Goal: Task Accomplishment & Management: Use online tool/utility

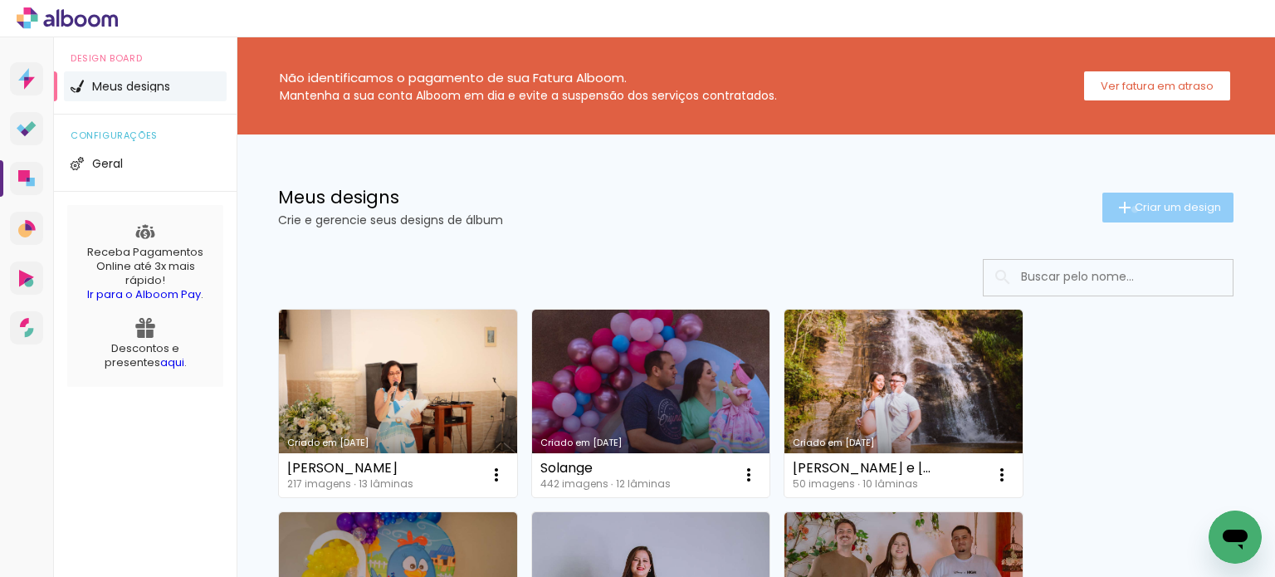
click at [1119, 209] on iron-icon at bounding box center [1125, 208] width 20 height 20
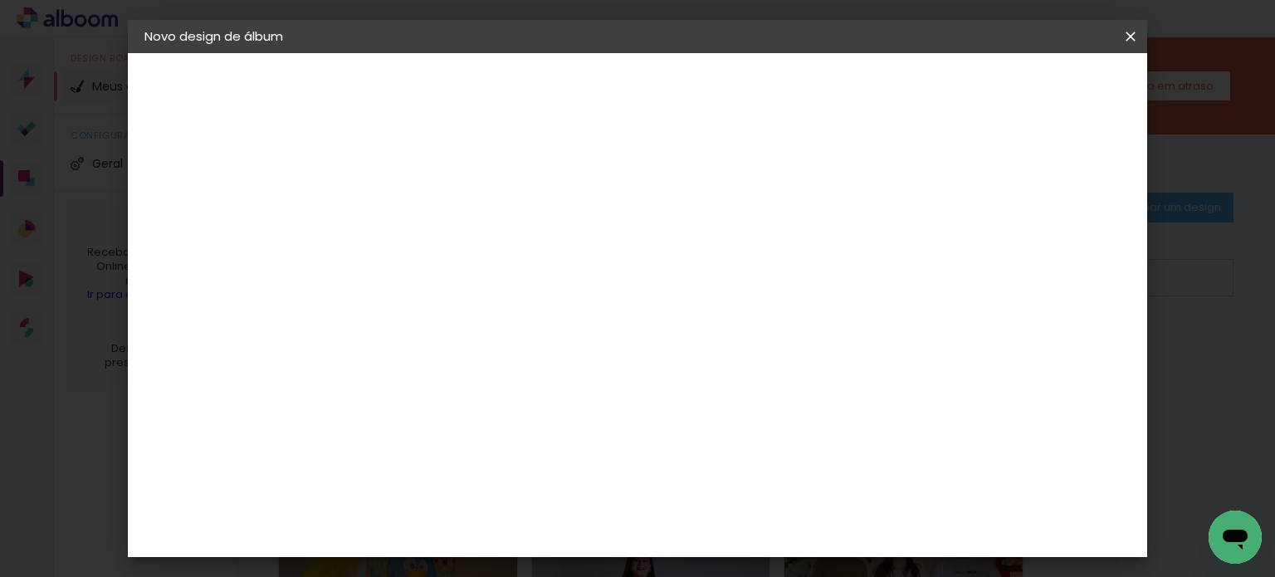
click at [416, 224] on input at bounding box center [416, 223] width 0 height 26
type input "[PERSON_NAME] - Aniersário"
type paper-input "[PERSON_NAME] - Aniersário"
click at [0, 0] on slot "Avançar" at bounding box center [0, 0] width 0 height 0
click at [542, 319] on input at bounding box center [458, 316] width 168 height 21
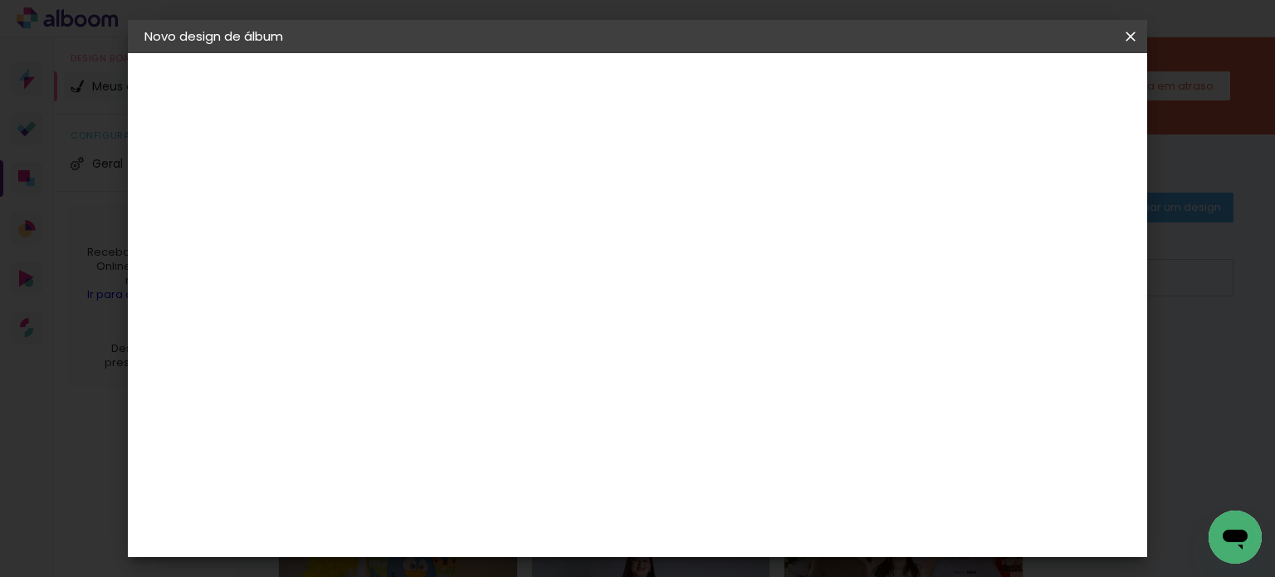
type input "Matias"
type paper-input "Matias"
click at [506, 374] on div "Matias Encadernações" at bounding box center [455, 378] width 102 height 27
click at [707, 101] on header "Fornecedor Escolha um fornecedor ou avance com o tamanho livre. Voltar Avançar" at bounding box center [526, 109] width 364 height 112
click at [0, 0] on slot "Avançar" at bounding box center [0, 0] width 0 height 0
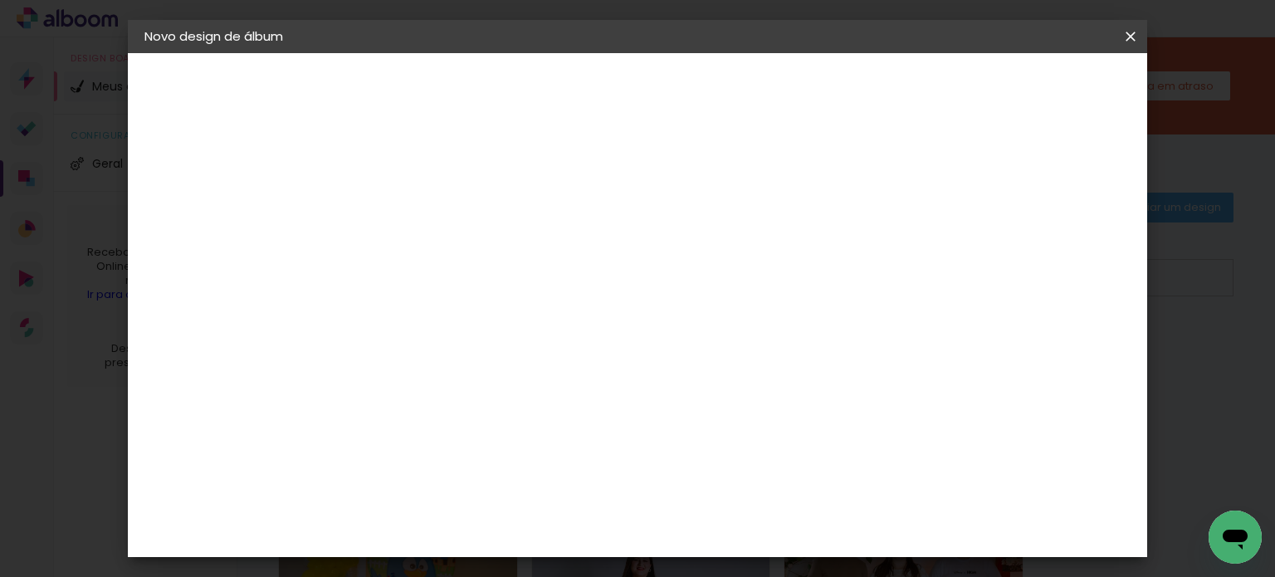
click at [481, 276] on input "text" at bounding box center [448, 289] width 65 height 26
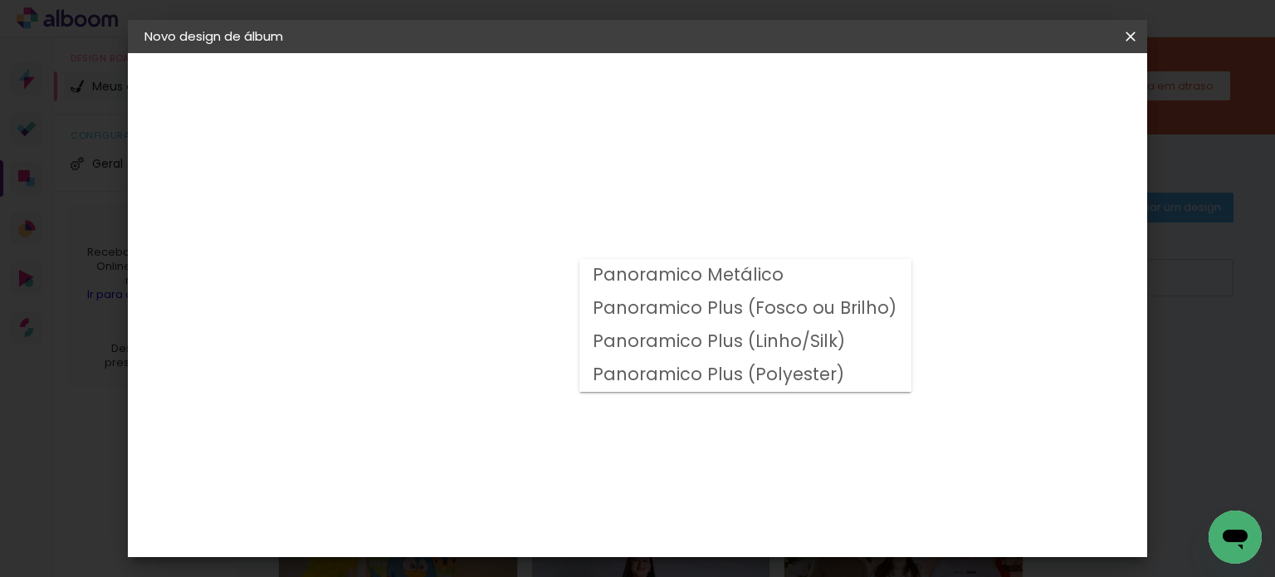
click at [0, 0] on slot "Panoramico Plus (Fosco ou Brilho)" at bounding box center [0, 0] width 0 height 0
type input "Panoramico Plus (Fosco ou Brilho)"
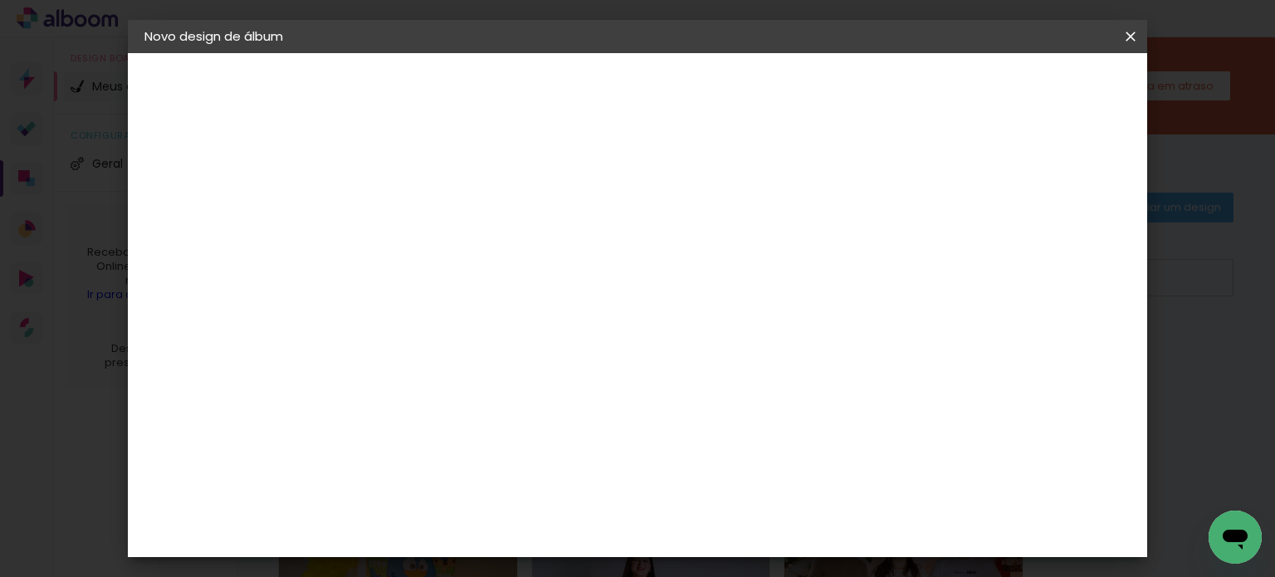
scroll to position [581, 0]
click at [687, 100] on paper-button "Avançar" at bounding box center [645, 88] width 81 height 28
click at [812, 92] on span "Iniciar design" at bounding box center [774, 88] width 76 height 12
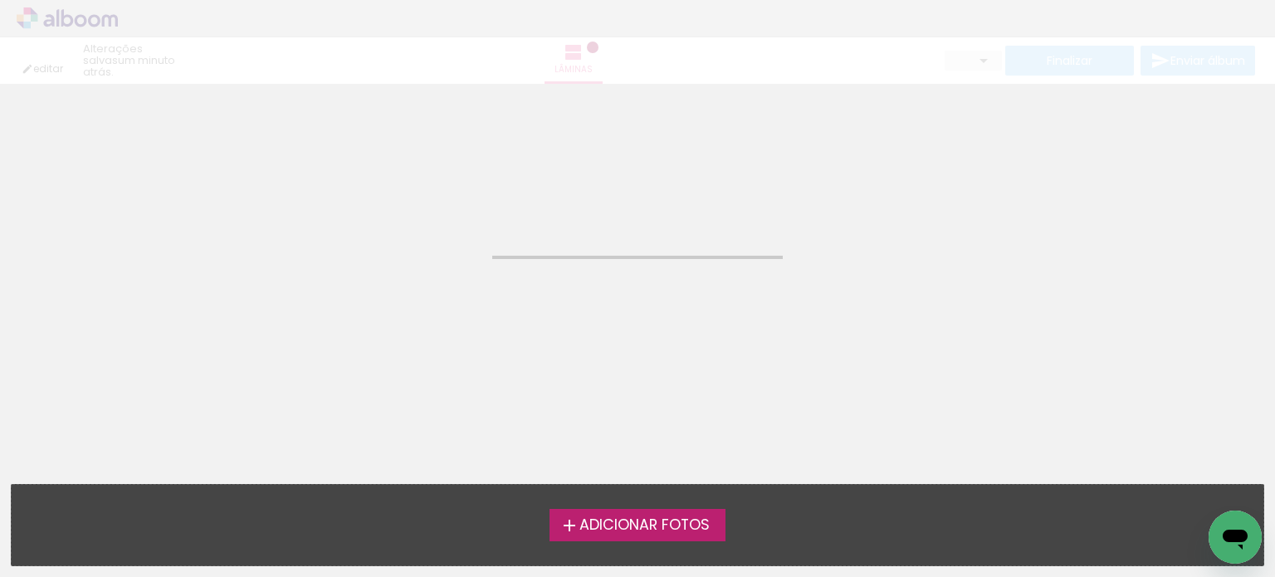
click at [639, 521] on span "Adicionar Fotos" at bounding box center [645, 525] width 130 height 15
click at [0, 0] on input "file" at bounding box center [0, 0] width 0 height 0
